Goal: Check status

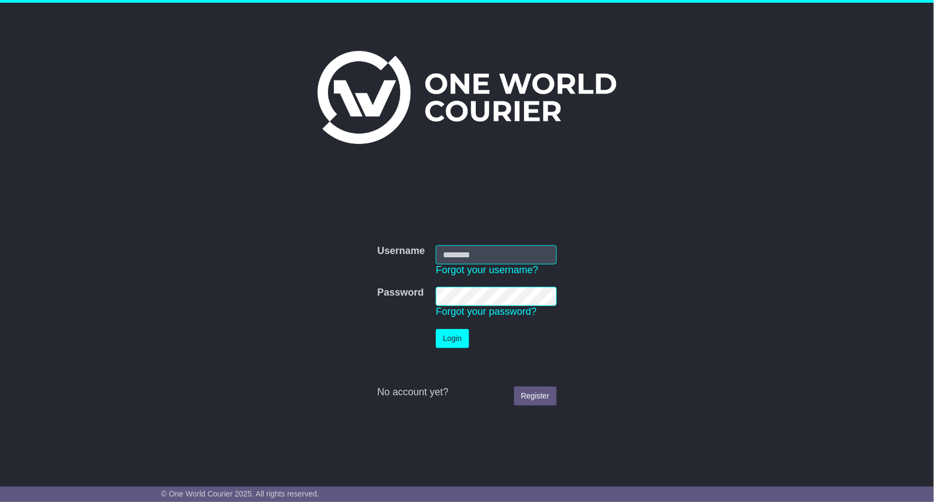
type input "**********"
click at [468, 339] on button "Login" at bounding box center [452, 338] width 33 height 19
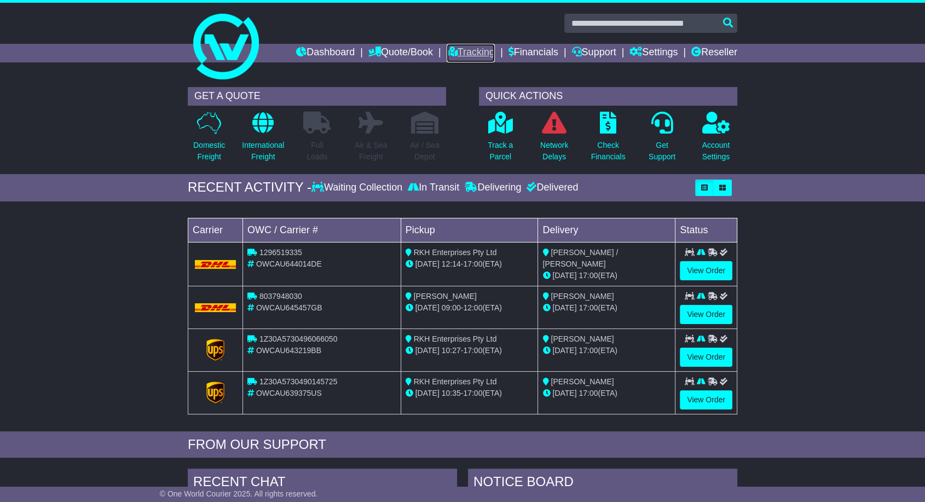
click at [449, 47] on link "Tracking" at bounding box center [471, 53] width 48 height 19
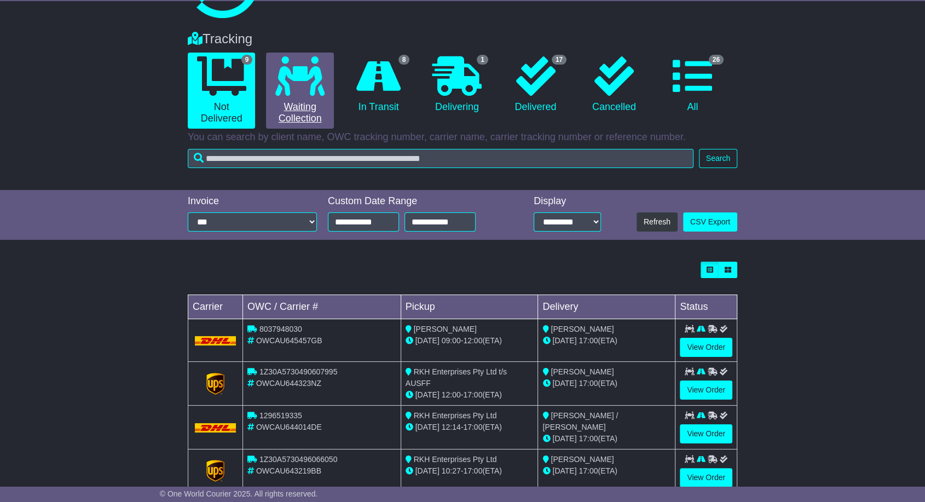
scroll to position [61, 0]
click at [325, 103] on link "0 Waiting Collection" at bounding box center [299, 91] width 67 height 76
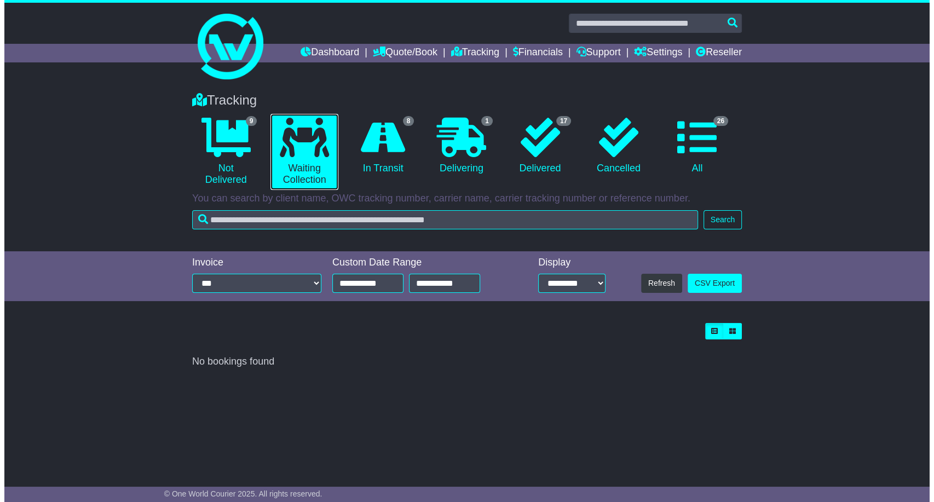
scroll to position [0, 0]
